Goal: Task Accomplishment & Management: Manage account settings

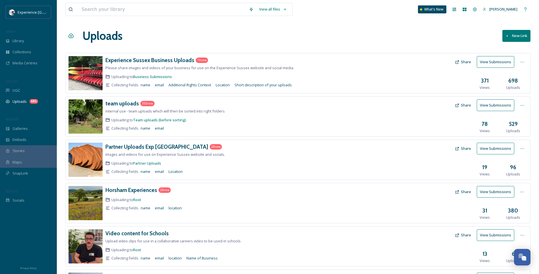
scroll to position [36, 0]
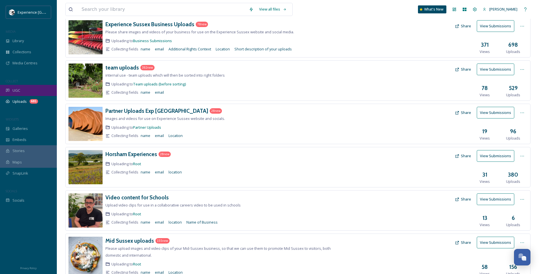
click at [24, 92] on div "UGC" at bounding box center [28, 90] width 57 height 11
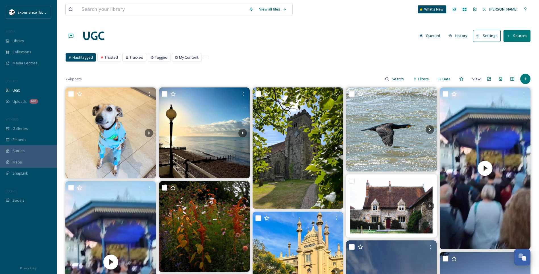
click at [429, 37] on button "Queued" at bounding box center [430, 35] width 26 height 11
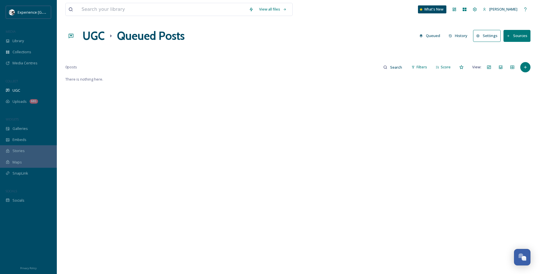
click at [463, 35] on button "History" at bounding box center [458, 35] width 25 height 11
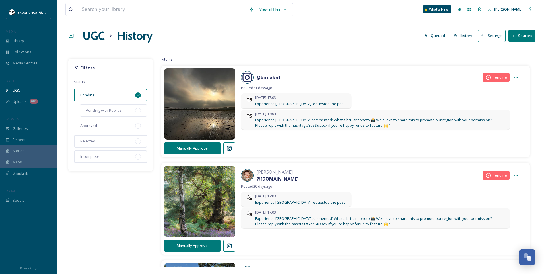
click at [128, 126] on div "Approved" at bounding box center [110, 125] width 73 height 13
click at [139, 94] on icon at bounding box center [137, 95] width 3 height 2
click at [18, 40] on span "Library" at bounding box center [18, 40] width 11 height 5
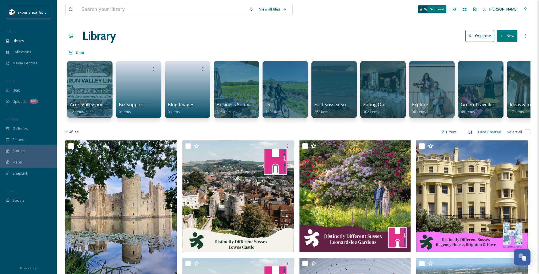
click at [456, 9] on icon at bounding box center [454, 9] width 3 height 3
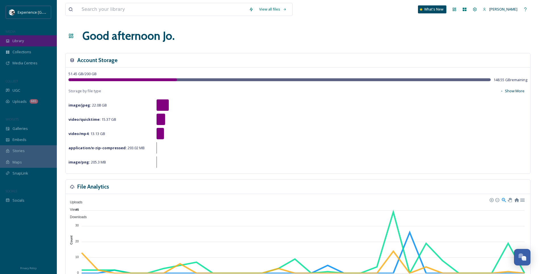
click at [36, 40] on div "Library" at bounding box center [28, 40] width 57 height 11
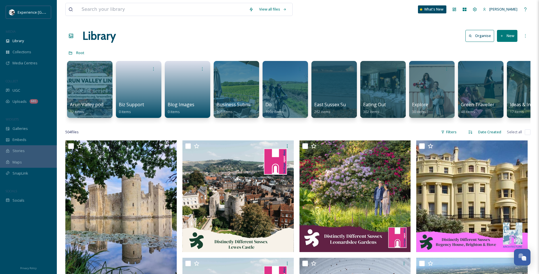
click at [116, 28] on h1 "Library" at bounding box center [99, 35] width 34 height 17
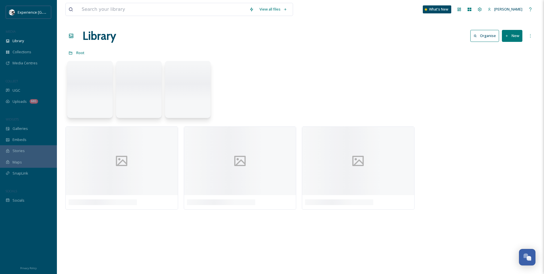
click at [109, 37] on h1 "Library" at bounding box center [99, 35] width 34 height 17
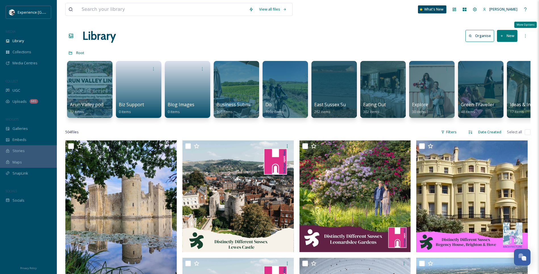
click at [526, 36] on icon at bounding box center [526, 35] width 1 height 3
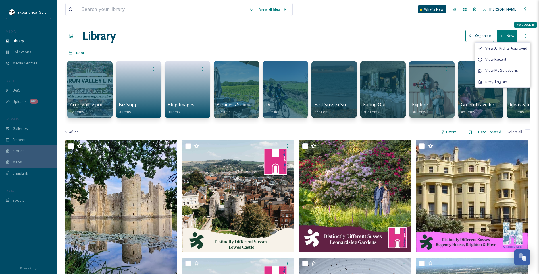
click at [526, 35] on icon at bounding box center [526, 36] width 5 height 5
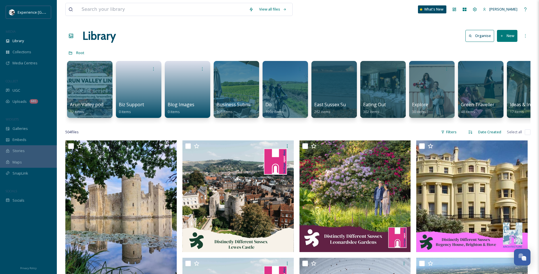
click at [224, 37] on div "Library Organise New" at bounding box center [298, 35] width 466 height 17
click at [126, 10] on input at bounding box center [163, 9] width 168 height 13
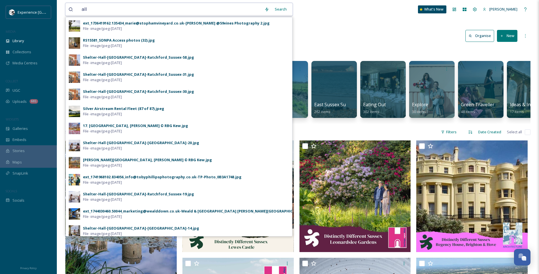
click at [136, 6] on input "all" at bounding box center [170, 9] width 183 height 13
type input "all"
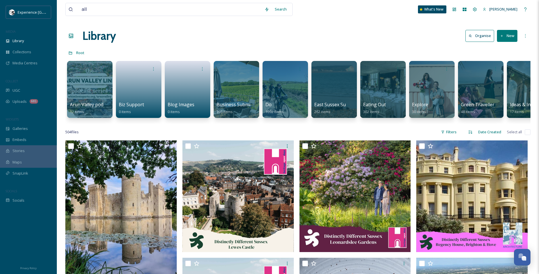
click at [335, 6] on div "all Search What's New [PERSON_NAME]" at bounding box center [298, 9] width 466 height 19
click at [70, 53] on icon at bounding box center [71, 53] width 4 height 4
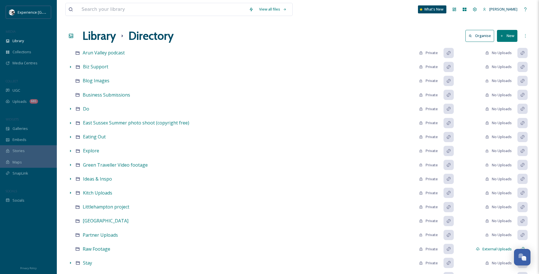
click at [94, 38] on h1 "Library" at bounding box center [99, 35] width 34 height 17
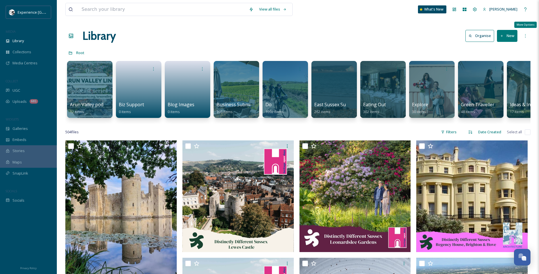
click at [525, 34] on icon at bounding box center [526, 36] width 5 height 5
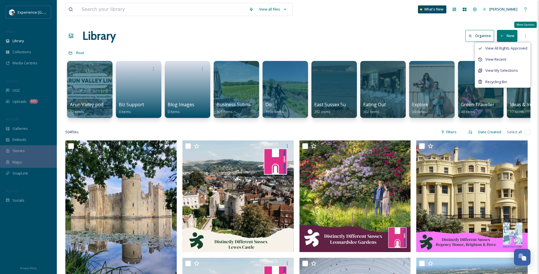
click at [527, 34] on icon at bounding box center [526, 36] width 5 height 5
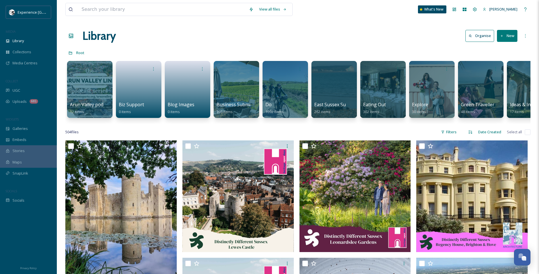
click at [83, 34] on h1 "Library" at bounding box center [99, 35] width 34 height 17
click at [97, 39] on h1 "Library" at bounding box center [99, 35] width 34 height 17
click at [272, 8] on div "View all files" at bounding box center [273, 9] width 33 height 11
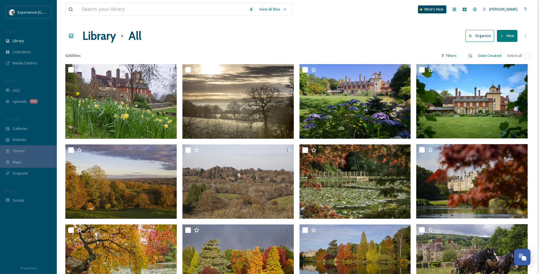
click at [103, 44] on h1 "Library" at bounding box center [99, 35] width 34 height 17
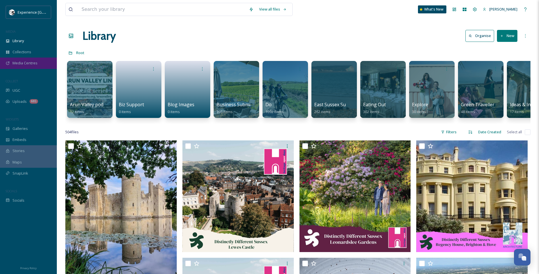
click at [28, 63] on span "Media Centres" at bounding box center [25, 62] width 25 height 5
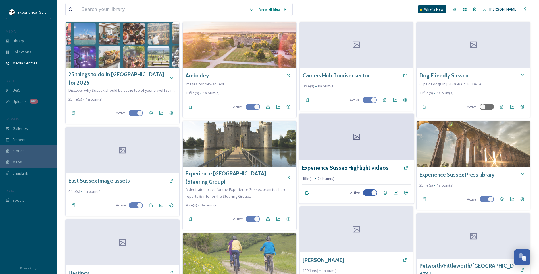
scroll to position [114, 0]
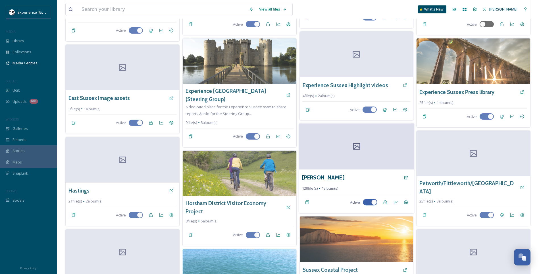
click at [313, 178] on h3 "[PERSON_NAME]" at bounding box center [323, 177] width 42 height 8
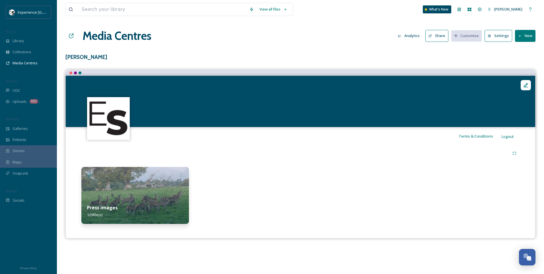
click at [167, 187] on img at bounding box center [134, 195] width 107 height 57
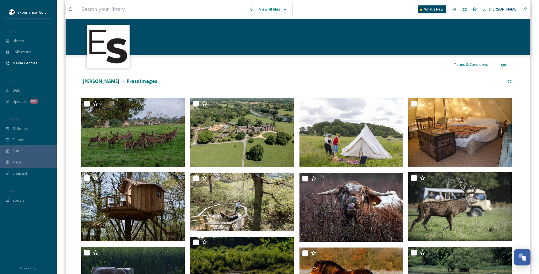
scroll to position [85, 0]
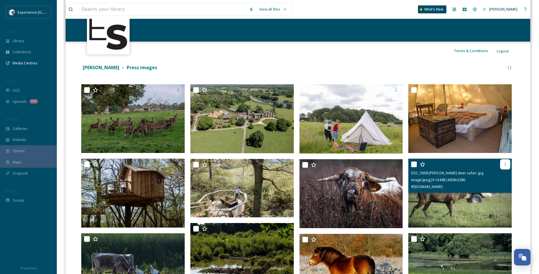
click at [507, 163] on icon at bounding box center [505, 164] width 5 height 5
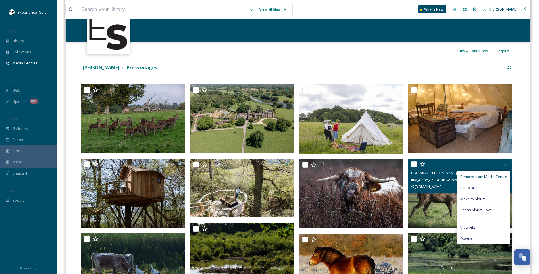
click at [492, 173] on div "Remove from Media Centre" at bounding box center [484, 176] width 53 height 11
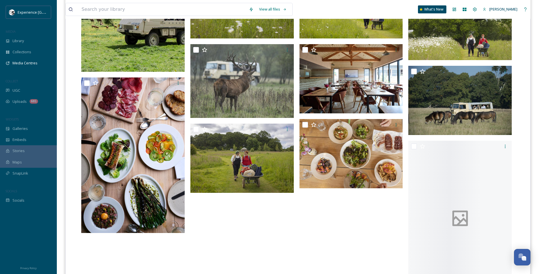
scroll to position [2446, 0]
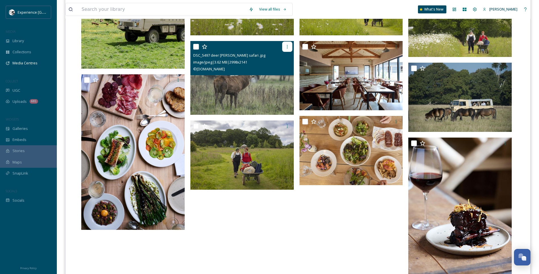
click at [289, 46] on icon at bounding box center [287, 46] width 5 height 5
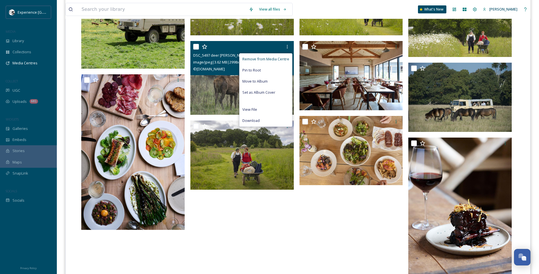
click at [273, 57] on span "Remove from Media Centre" at bounding box center [266, 58] width 47 height 5
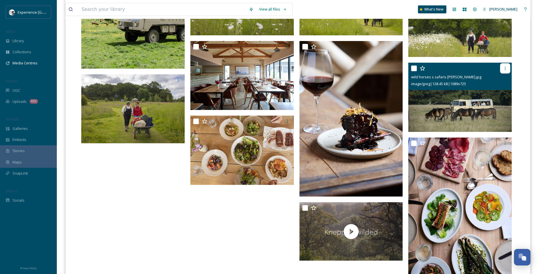
click at [505, 69] on icon at bounding box center [505, 68] width 5 height 5
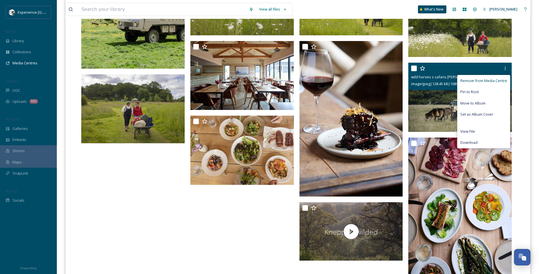
click at [498, 80] on span "Remove from Media Centre" at bounding box center [484, 80] width 47 height 5
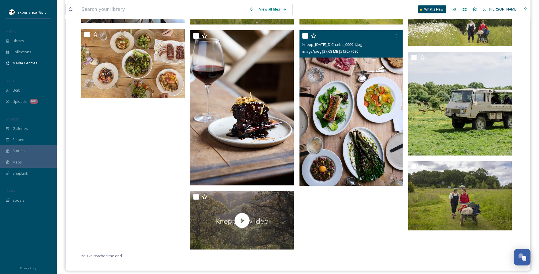
scroll to position [2462, 0]
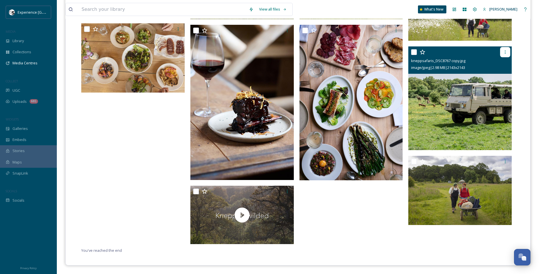
click at [504, 49] on div at bounding box center [506, 52] width 10 height 10
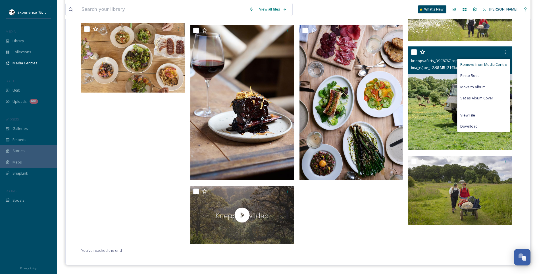
click at [497, 64] on span "Remove from Media Centre" at bounding box center [484, 64] width 47 height 5
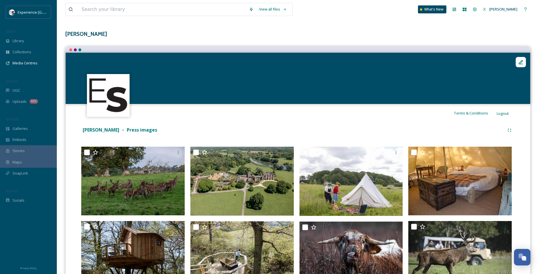
scroll to position [0, 0]
